Goal: Task Accomplishment & Management: Manage account settings

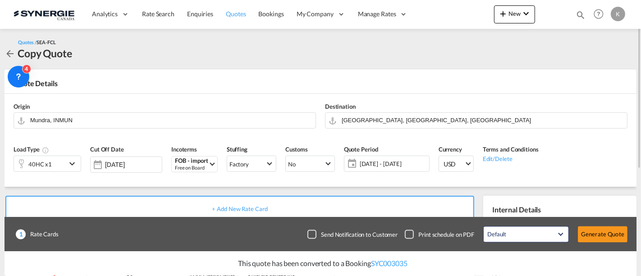
click at [244, 12] on span "Quotes" at bounding box center [236, 14] width 20 height 8
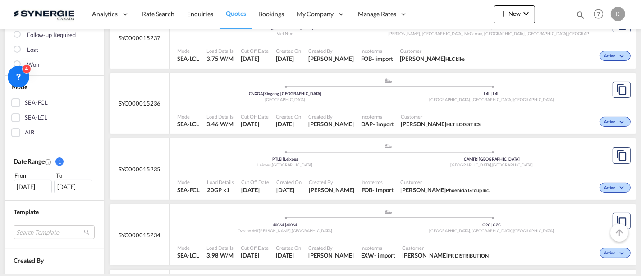
scroll to position [200, 0]
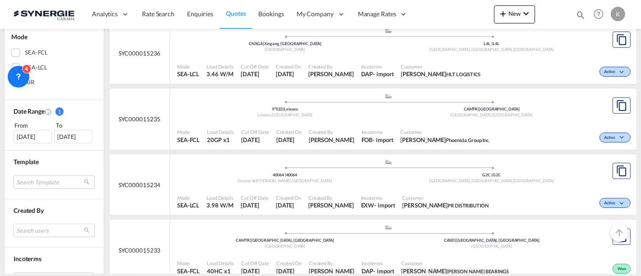
click at [362, 184] on div ".a{fill:#aaa8ad;} .a{fill:#aaa8ad;} 40064 | 40064 Ozzano dell'Emilia , Italy G2…" at bounding box center [388, 172] width 422 height 27
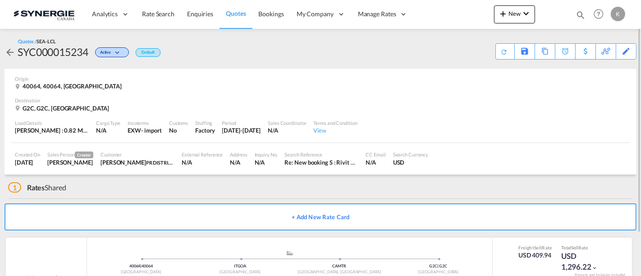
scroll to position [51, 0]
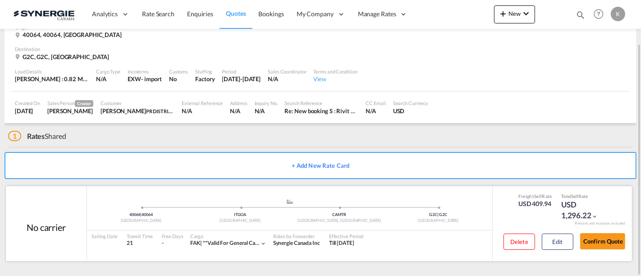
click at [414, 231] on div "Sailing Date Transit Time 21 Free Days View - Cargo FAK | **valid for general c…" at bounding box center [289, 239] width 405 height 19
click at [557, 237] on button "Edit" at bounding box center [558, 241] width 32 height 16
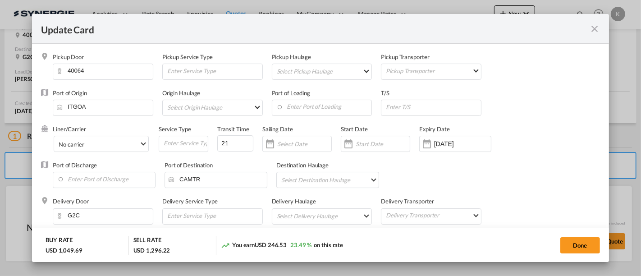
select select "per_w/m"
select select "flat"
select select "per_hbl"
select select "per_w/m"
select select "per_bl"
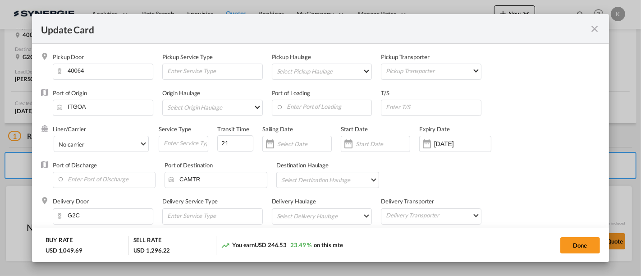
select select "flat"
select select "per_bl"
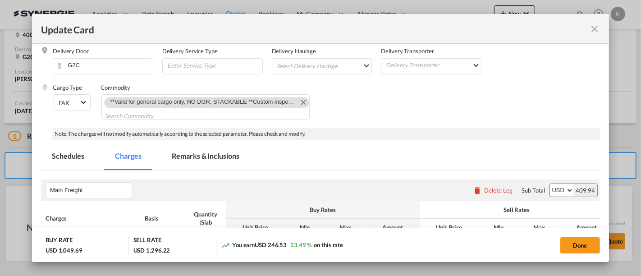
scroll to position [250, 0]
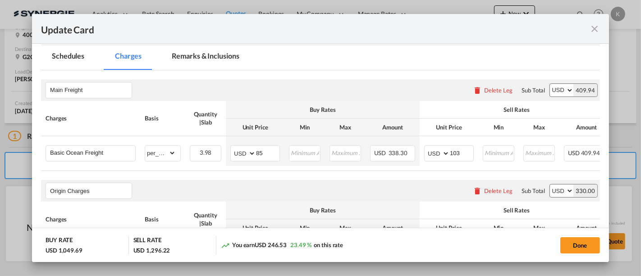
click at [214, 59] on md-tab-item "Remarks & Inclusions" at bounding box center [205, 57] width 89 height 25
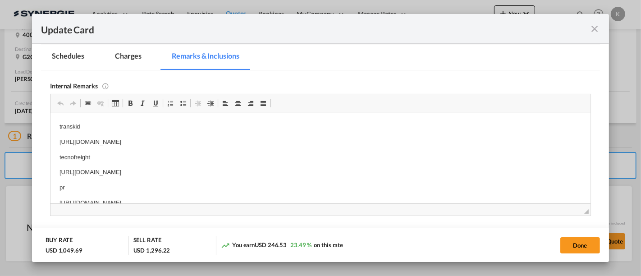
scroll to position [0, 0]
drag, startPoint x: 305, startPoint y: 141, endPoint x: 137, endPoint y: 141, distance: 168.6
click at [67, 126] on p "transkid" at bounding box center [320, 126] width 522 height 9
click at [93, 142] on p "[URL][DOMAIN_NAME]" at bounding box center [320, 141] width 522 height 9
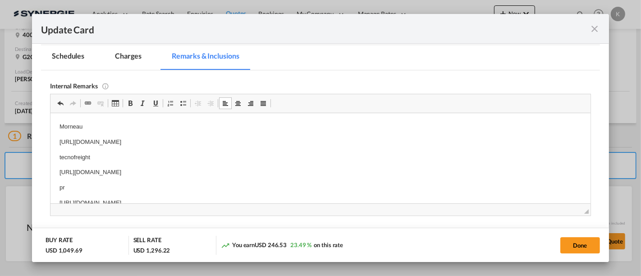
click at [579, 242] on button "Done" at bounding box center [580, 245] width 40 height 16
type input "[DATE]"
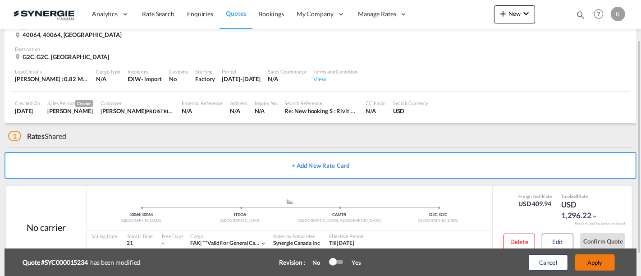
click at [604, 260] on button "Apply" at bounding box center [595, 262] width 40 height 16
